Goal: Navigation & Orientation: Find specific page/section

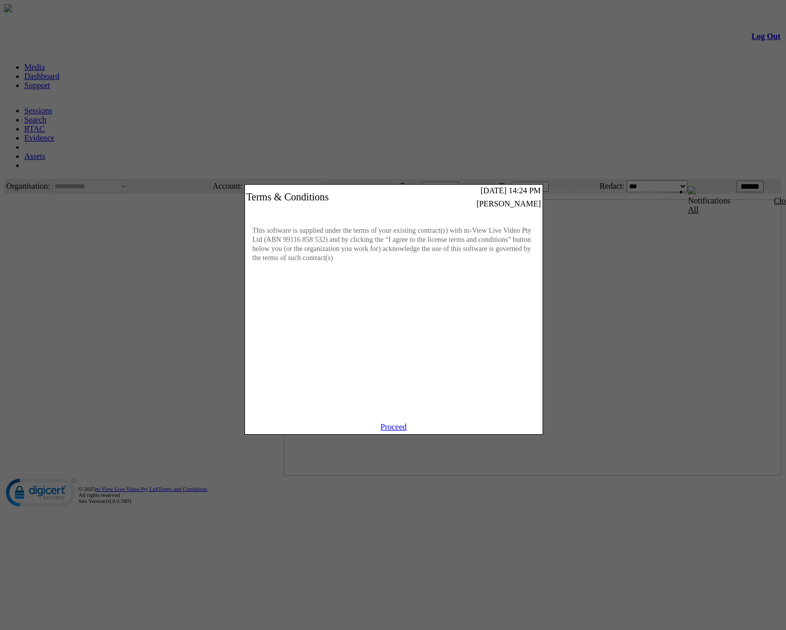
click at [394, 431] on link "Proceed" at bounding box center [394, 427] width 26 height 9
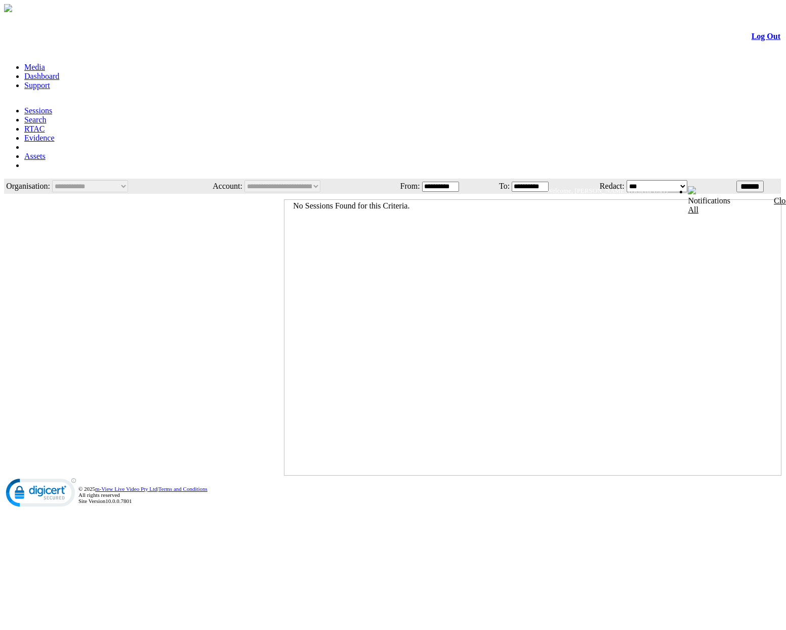
click at [59, 72] on link "Dashboard" at bounding box center [41, 76] width 35 height 9
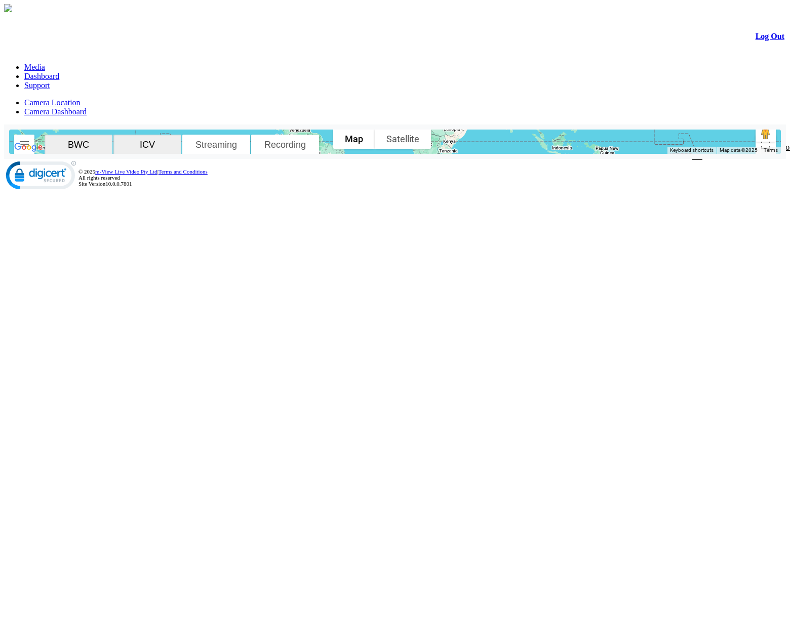
click at [90, 140] on span "BWC" at bounding box center [79, 145] width 60 height 11
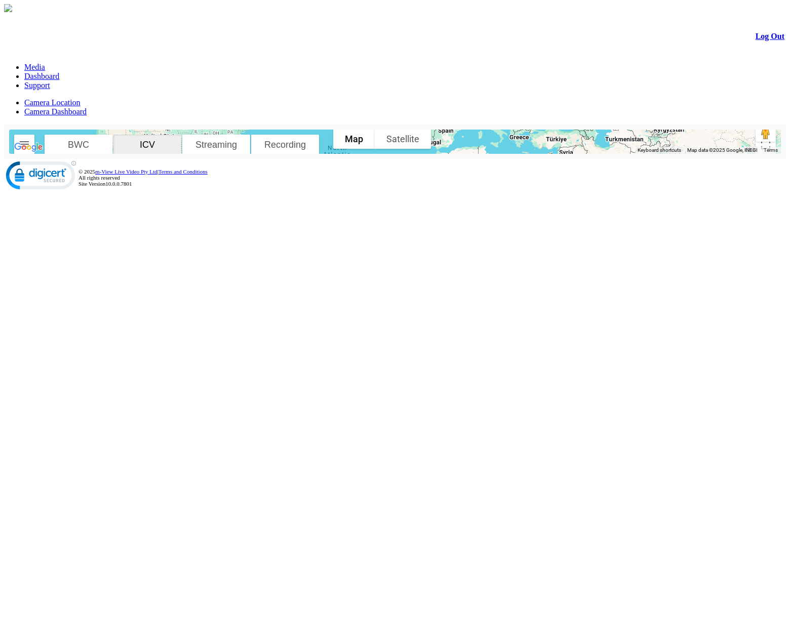
drag, startPoint x: 524, startPoint y: 350, endPoint x: 349, endPoint y: 328, distance: 176.1
click at [349, 154] on div at bounding box center [395, 142] width 772 height 24
click at [85, 140] on span "BWC" at bounding box center [79, 145] width 60 height 11
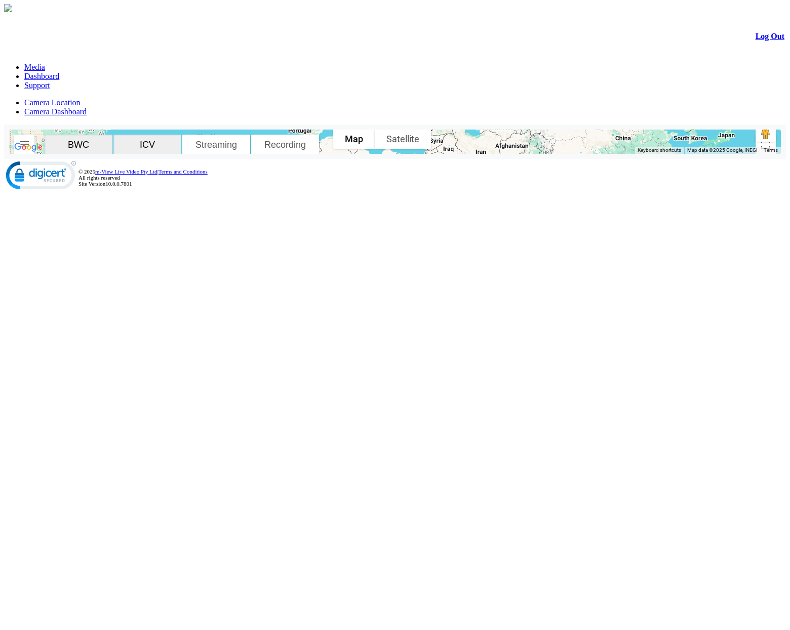
click at [293, 140] on span "Recording" at bounding box center [285, 145] width 60 height 11
click at [33, 135] on button "button" at bounding box center [24, 145] width 20 height 20
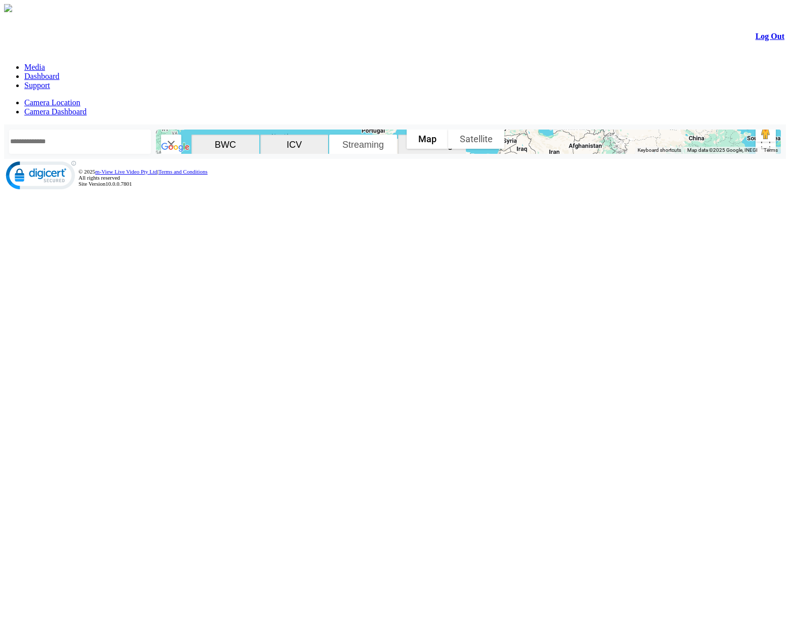
click at [87, 107] on link "Camera Dashboard" at bounding box center [55, 111] width 62 height 9
